Goal: Information Seeking & Learning: Compare options

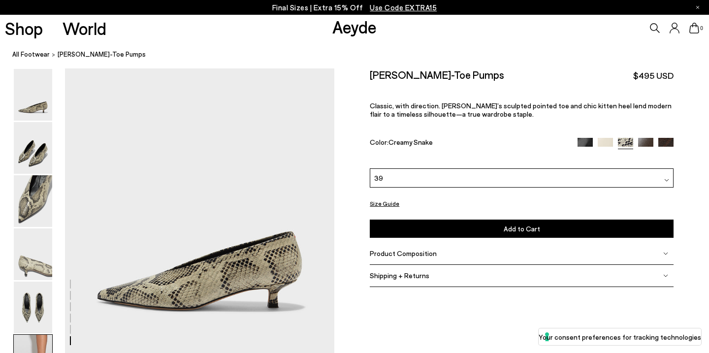
scroll to position [1929, 0]
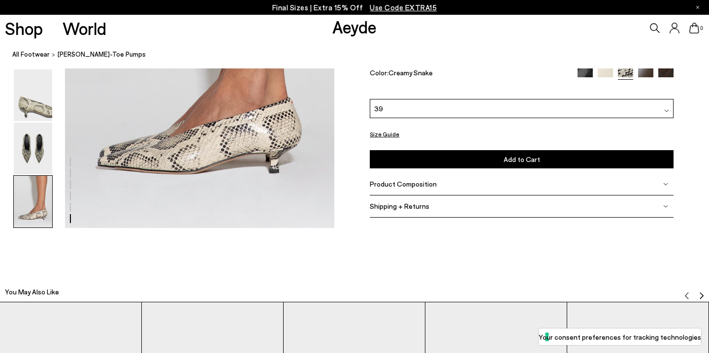
click at [667, 84] on img at bounding box center [665, 75] width 15 height 15
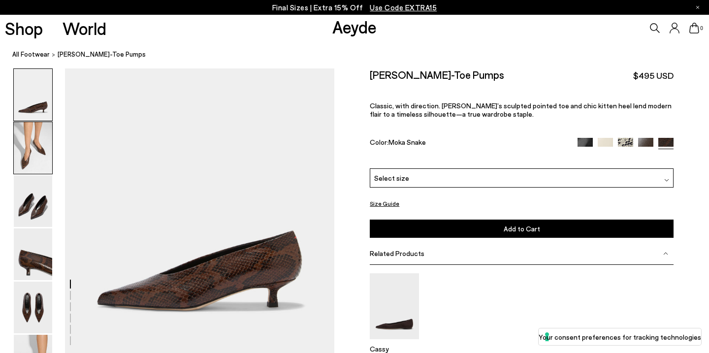
click at [33, 156] on img at bounding box center [33, 148] width 38 height 52
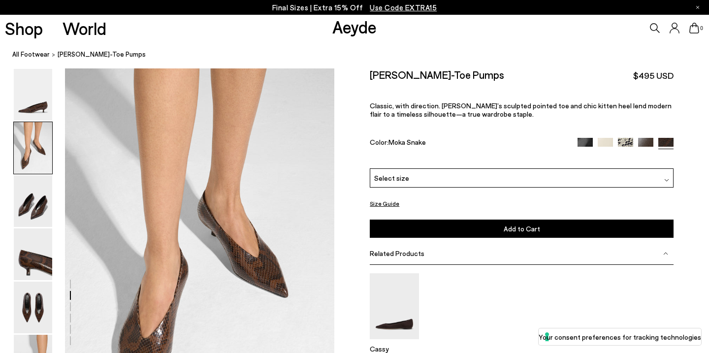
click at [589, 137] on img at bounding box center [585, 144] width 15 height 15
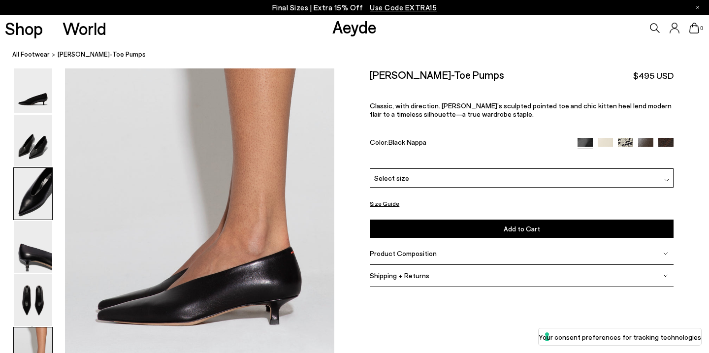
scroll to position [1822, 0]
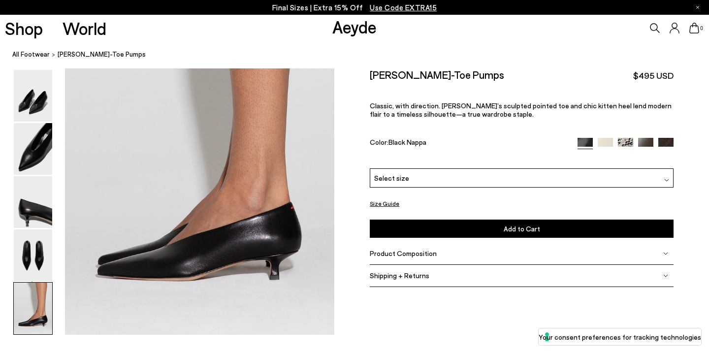
click at [611, 137] on img at bounding box center [605, 144] width 15 height 15
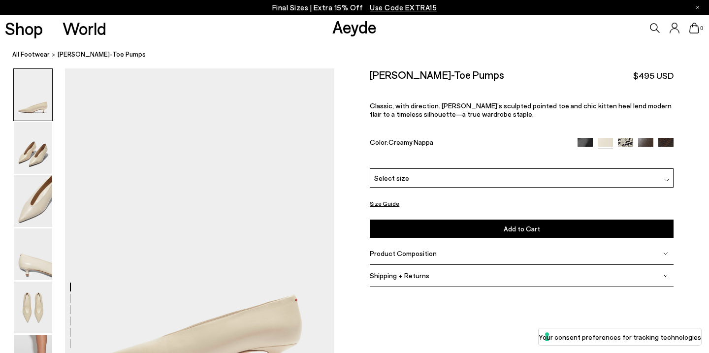
click at [647, 138] on img at bounding box center [645, 145] width 15 height 15
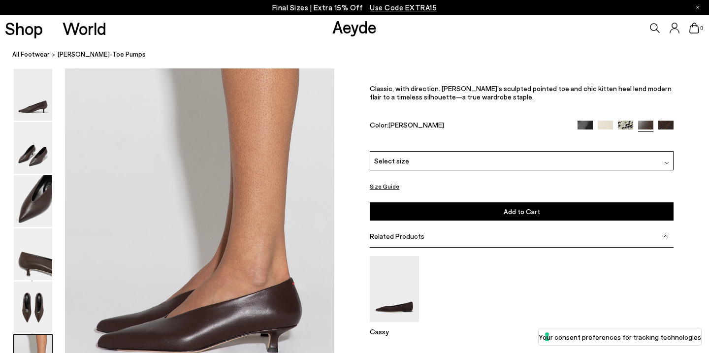
scroll to position [1732, 0]
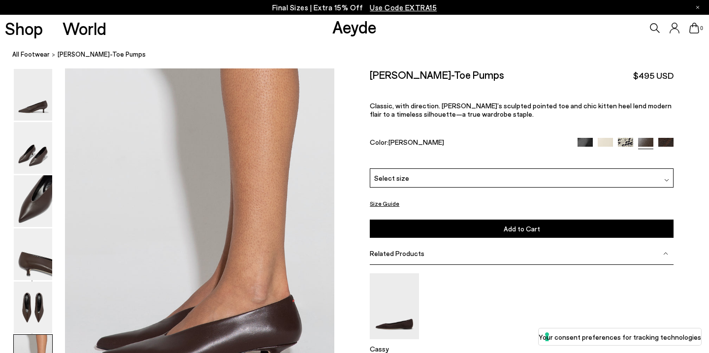
click at [622, 137] on img at bounding box center [625, 144] width 15 height 15
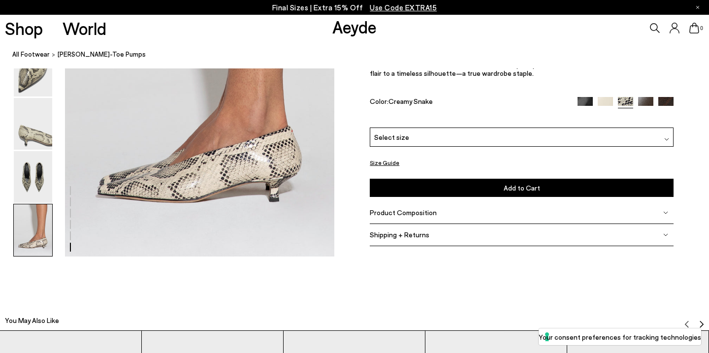
scroll to position [1899, 0]
